Goal: Information Seeking & Learning: Learn about a topic

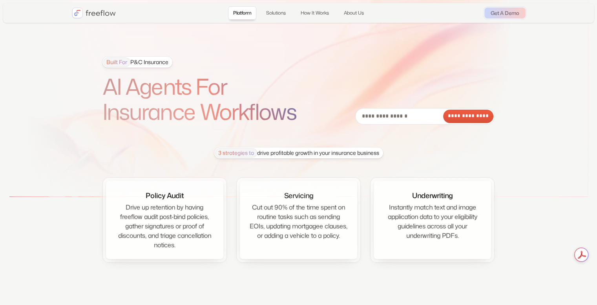
click at [110, 149] on div "3 strategies to drive profitable growth in your insurance business Policy Audit…" at bounding box center [298, 204] width 393 height 115
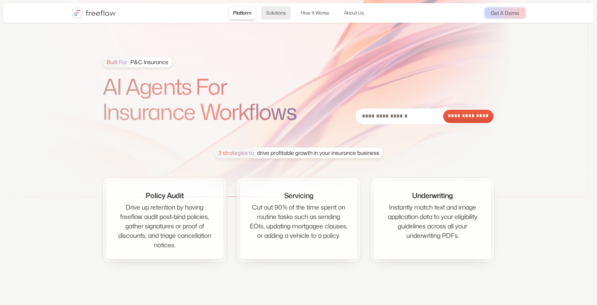
click at [275, 15] on link "Solutions" at bounding box center [276, 12] width 30 height 13
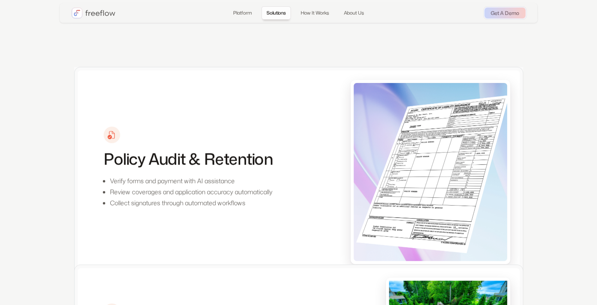
scroll to position [435, 0]
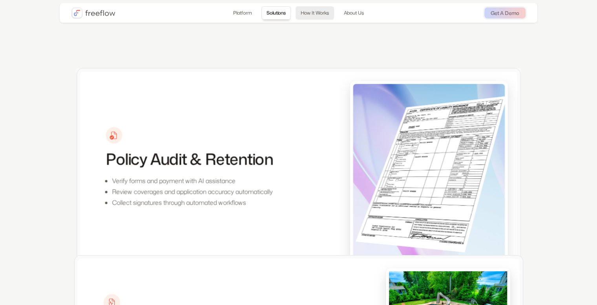
click at [316, 12] on link "How It Works" at bounding box center [315, 12] width 38 height 13
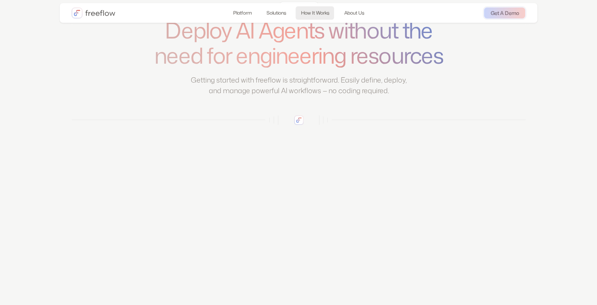
scroll to position [1235, 0]
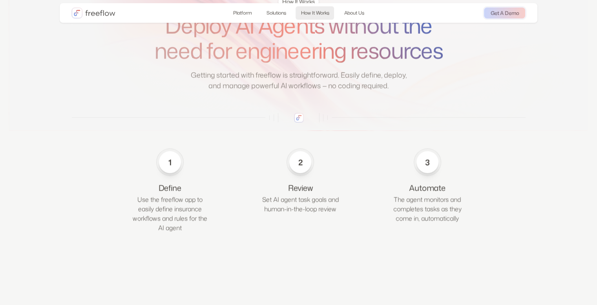
click at [316, 12] on link "How It Works" at bounding box center [315, 12] width 38 height 13
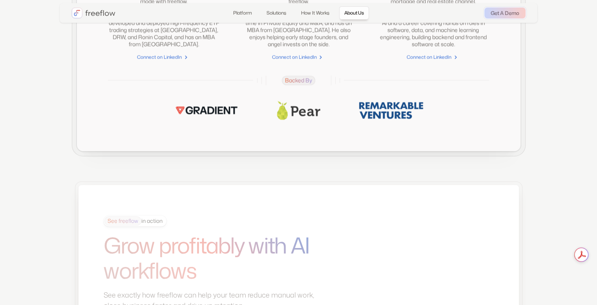
scroll to position [1990, 0]
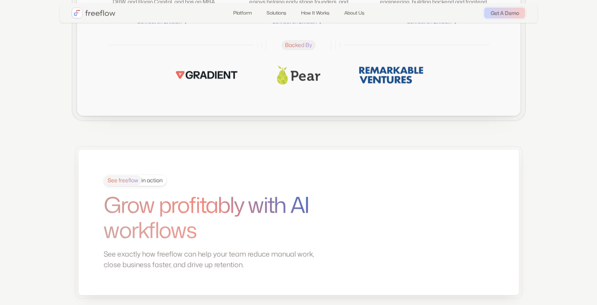
scroll to position [2026, 0]
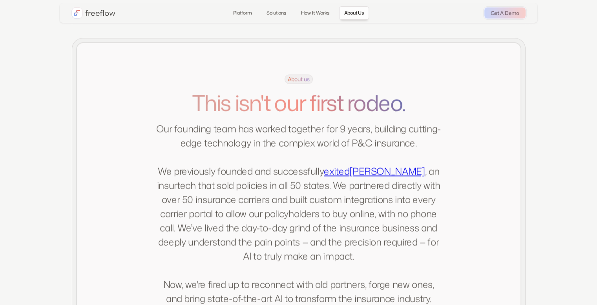
scroll to position [1471, 0]
